Goal: Information Seeking & Learning: Learn about a topic

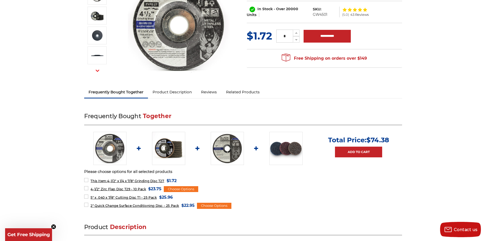
scroll to position [102, 0]
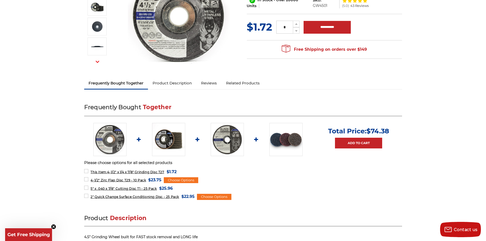
click at [167, 82] on link "Product Description" at bounding box center [172, 82] width 48 height 11
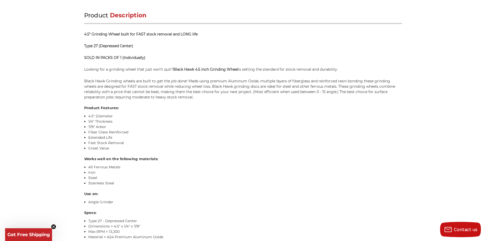
scroll to position [311, 0]
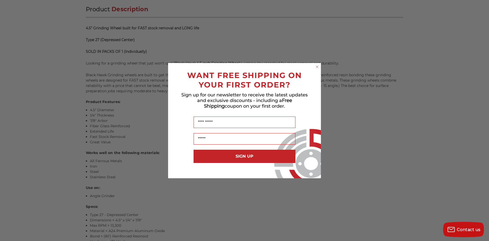
click at [318, 66] on circle "Close dialog" at bounding box center [317, 66] width 5 height 5
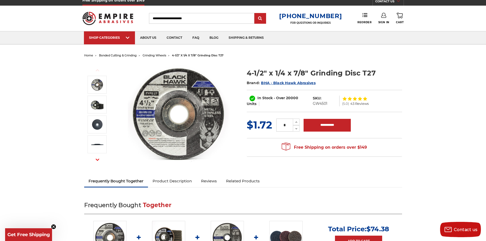
scroll to position [0, 0]
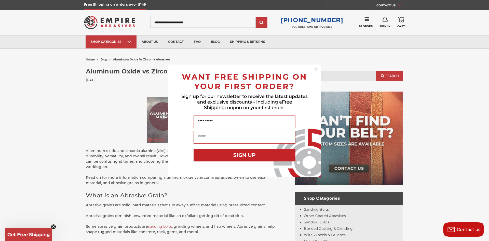
click at [316, 69] on icon "Close dialog" at bounding box center [316, 69] width 5 height 5
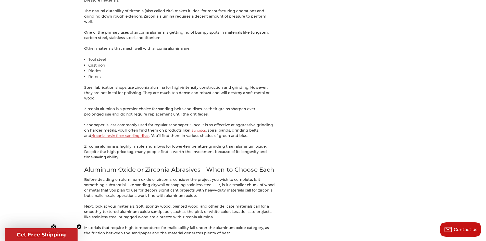
scroll to position [1113, 0]
